Goal: Information Seeking & Learning: Learn about a topic

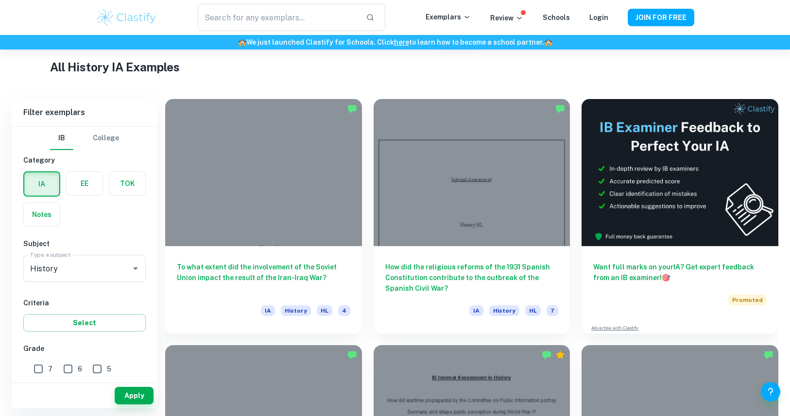
scroll to position [232, 0]
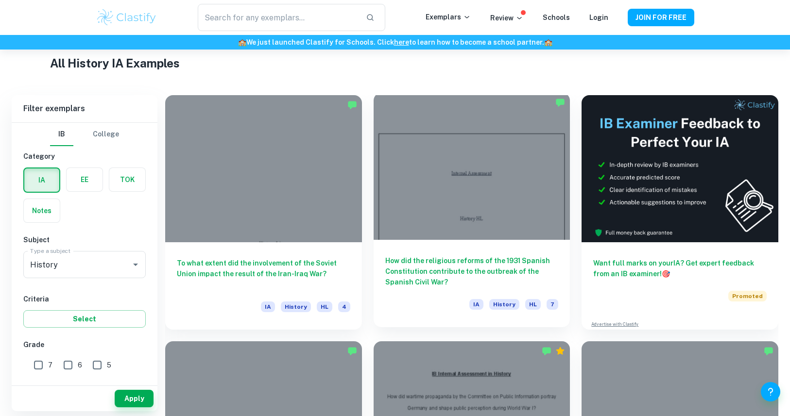
click at [469, 250] on div "How did the religious reforms of the 1931 Spanish Constitution contribute to th…" at bounding box center [472, 283] width 197 height 87
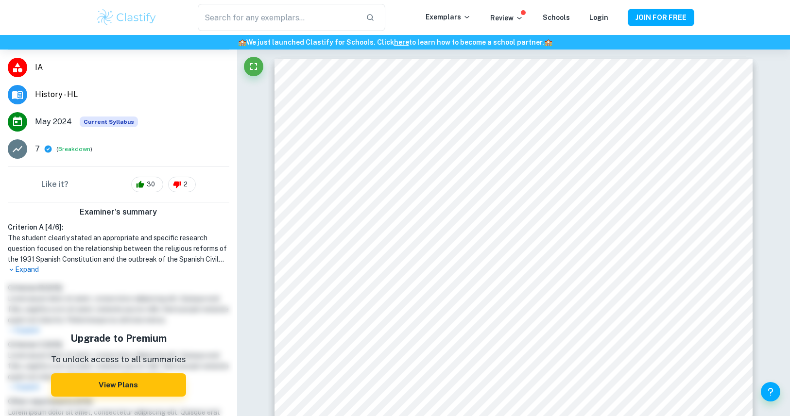
scroll to position [121, 0]
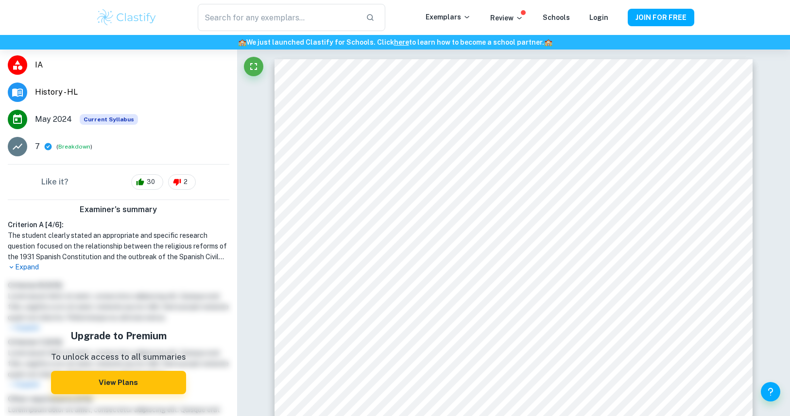
click at [16, 266] on p "Expand" at bounding box center [118, 267] width 221 height 10
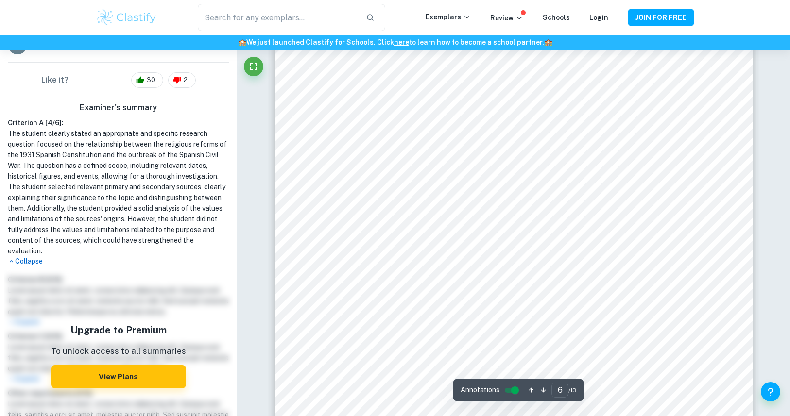
scroll to position [3775, 0]
type input "7"
click at [391, 167] on div at bounding box center [513, 160] width 362 height 34
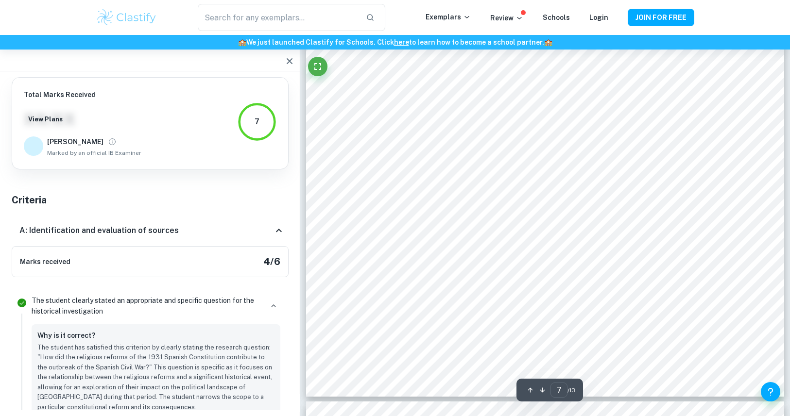
scroll to position [2024, 0]
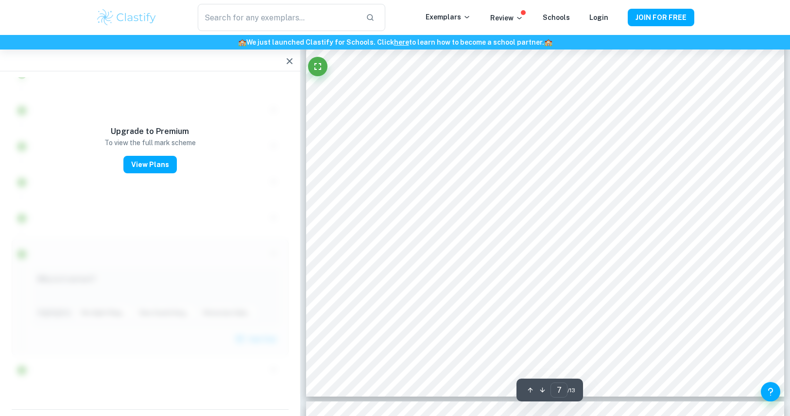
click at [290, 55] on icon "button" at bounding box center [290, 61] width 12 height 12
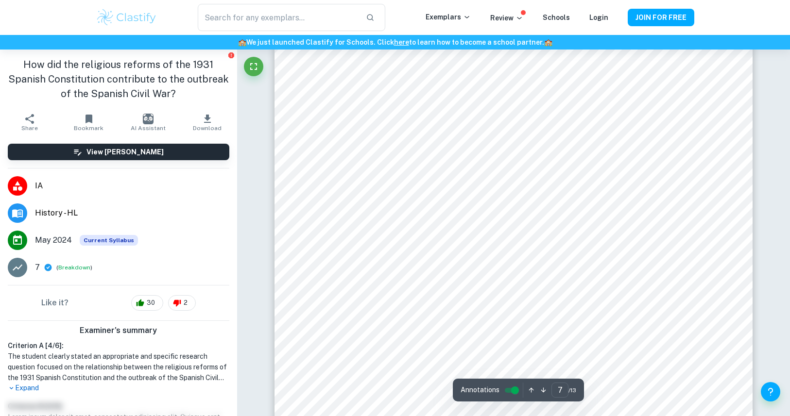
scroll to position [4374, 0]
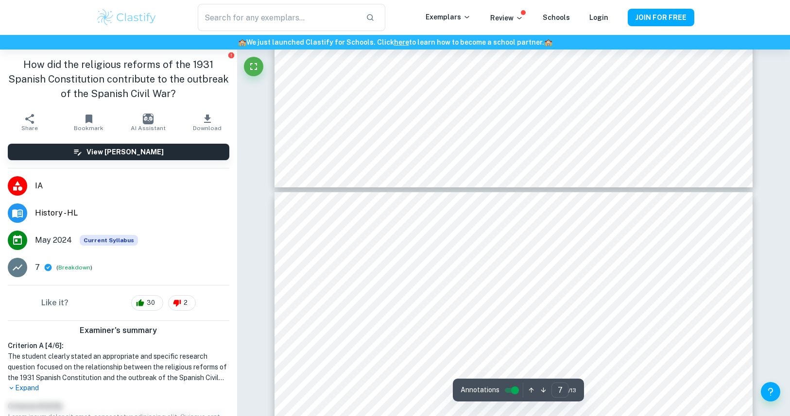
type input "8"
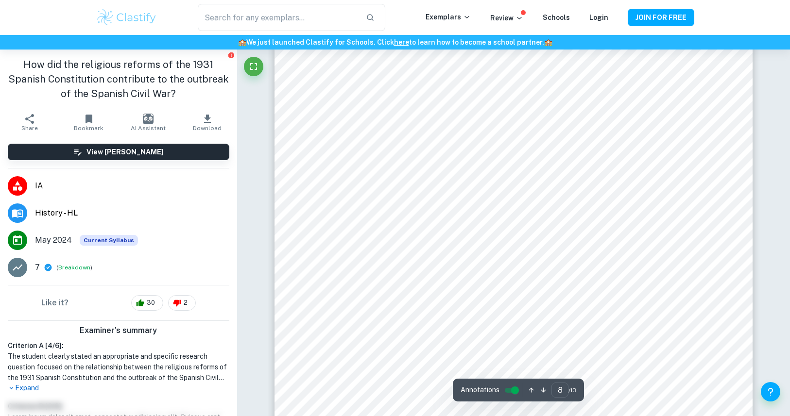
scroll to position [4916, 0]
